Goal: Information Seeking & Learning: Learn about a topic

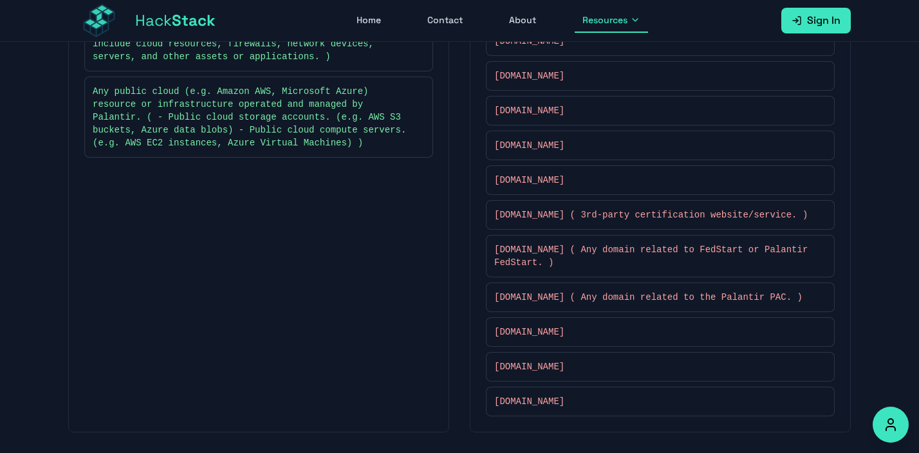
scroll to position [515, 0]
click at [562, 337] on span "[DOMAIN_NAME]" at bounding box center [529, 332] width 70 height 13
copy div "[DOMAIN_NAME]"
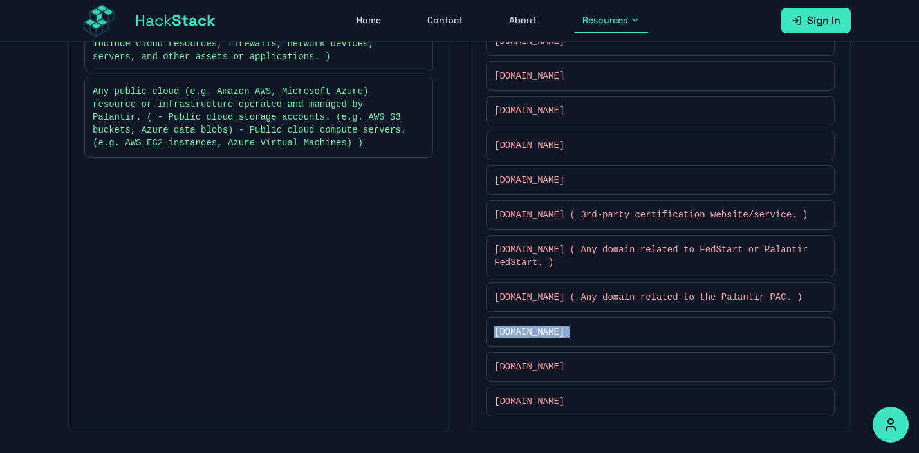
scroll to position [396, 0]
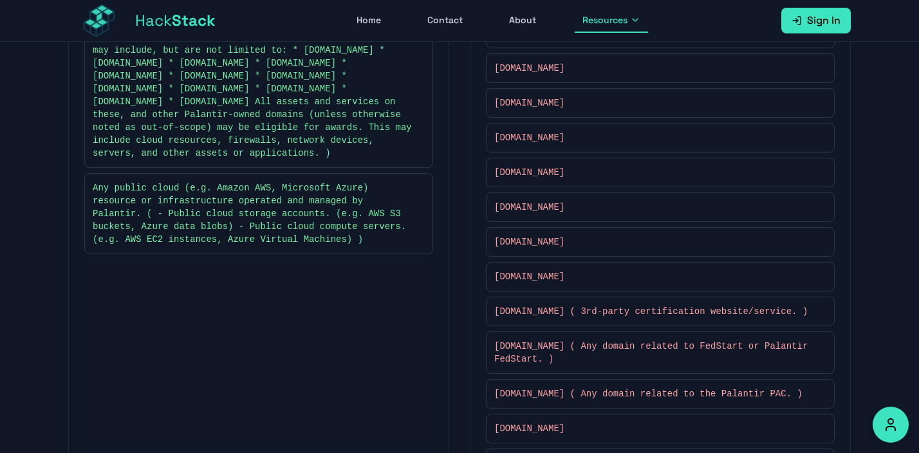
click at [540, 172] on span "[DOMAIN_NAME]" at bounding box center [529, 172] width 70 height 13
copy div "[DOMAIN_NAME]"
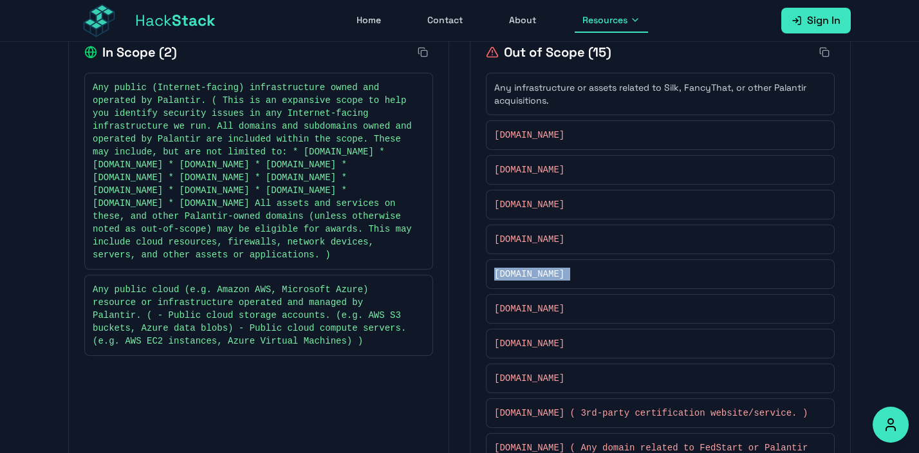
scroll to position [291, 0]
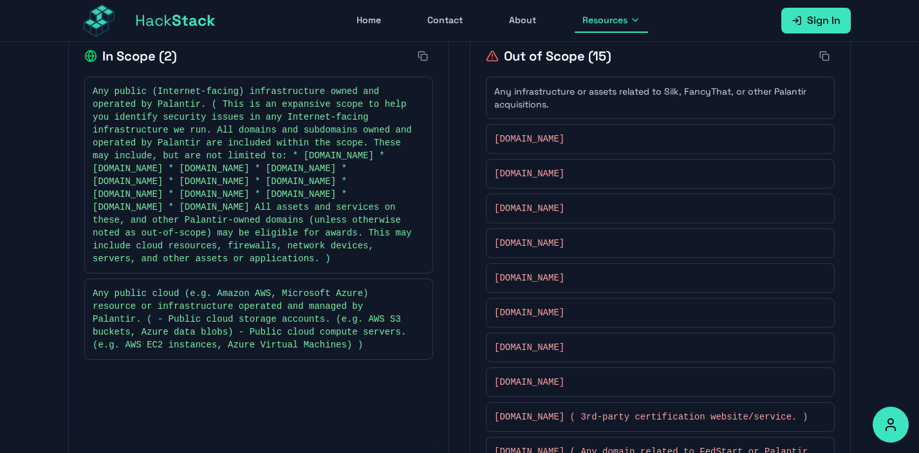
click at [30, 255] on div "Back to Programs PP HackerOne Offers Rewards Palantir Public Palantir Public se…" at bounding box center [459, 203] width 919 height 904
drag, startPoint x: 207, startPoint y: 210, endPoint x: 327, endPoint y: 211, distance: 120.3
click at [327, 211] on span "Any public (Internet-facing) infrastructure owned and operated by Palantir. ( T…" at bounding box center [252, 175] width 319 height 180
copy span "[DOMAIN_NAME]"
click at [52, 200] on div "In Scope ( 2 ) Any public (Internet-facing) infrastructure owned and operated b…" at bounding box center [459, 332] width 823 height 646
